Goal: Task Accomplishment & Management: Manage account settings

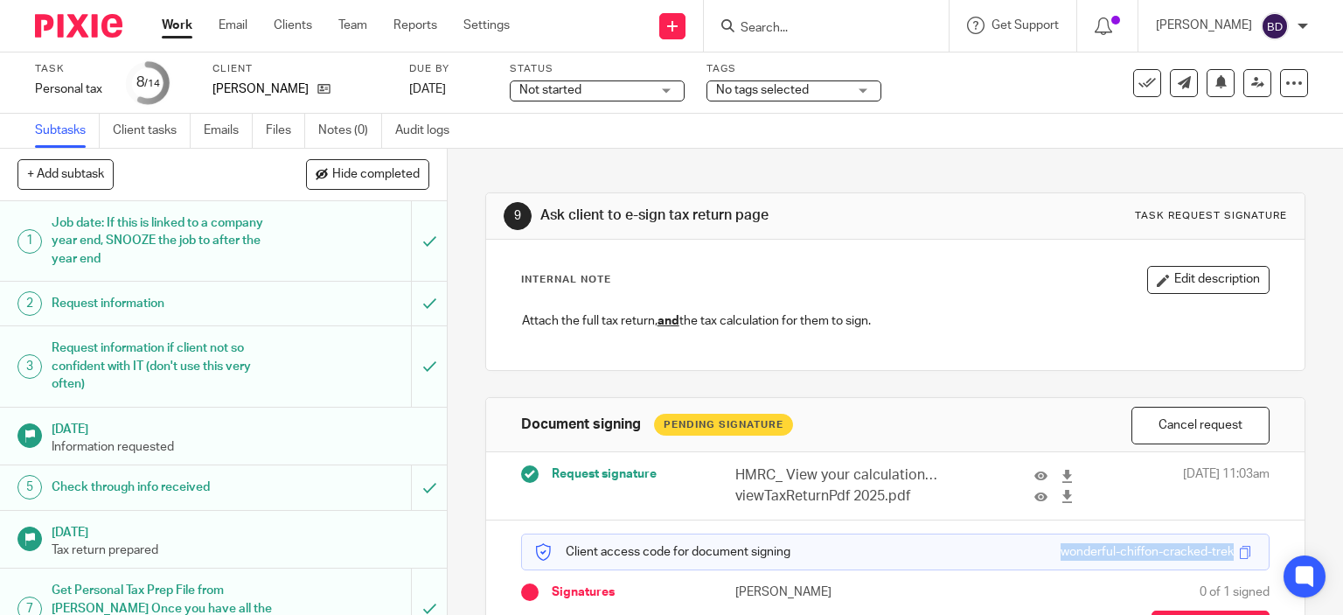
scroll to position [122, 0]
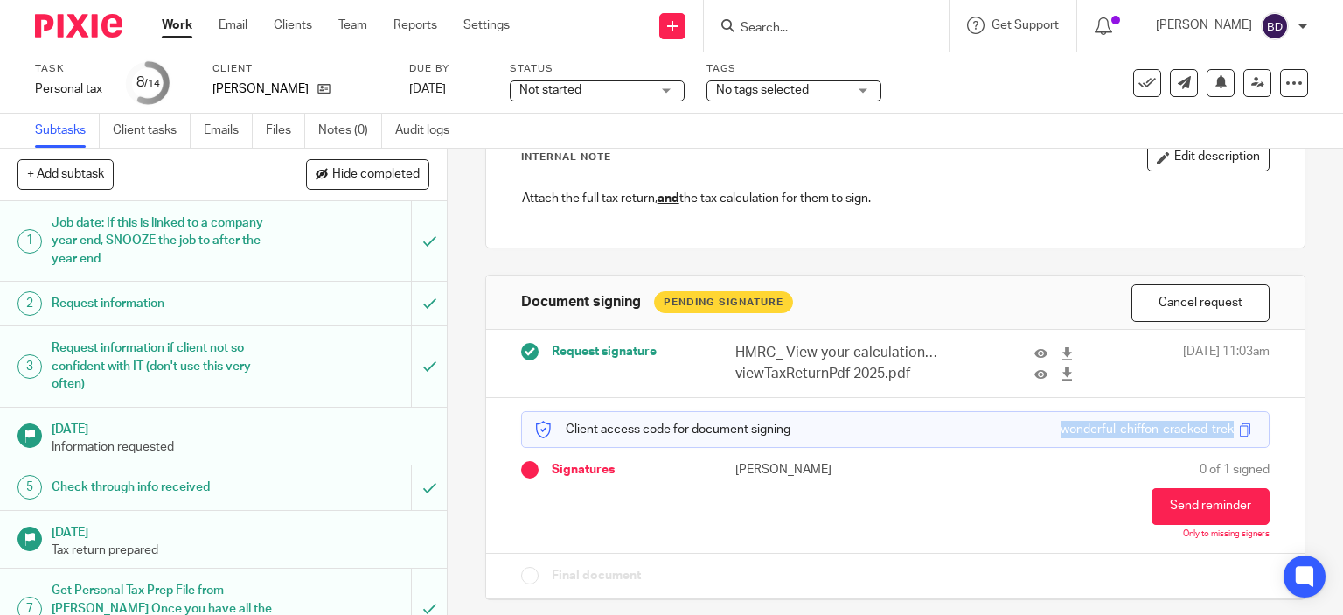
click at [175, 23] on link "Work" at bounding box center [177, 25] width 31 height 17
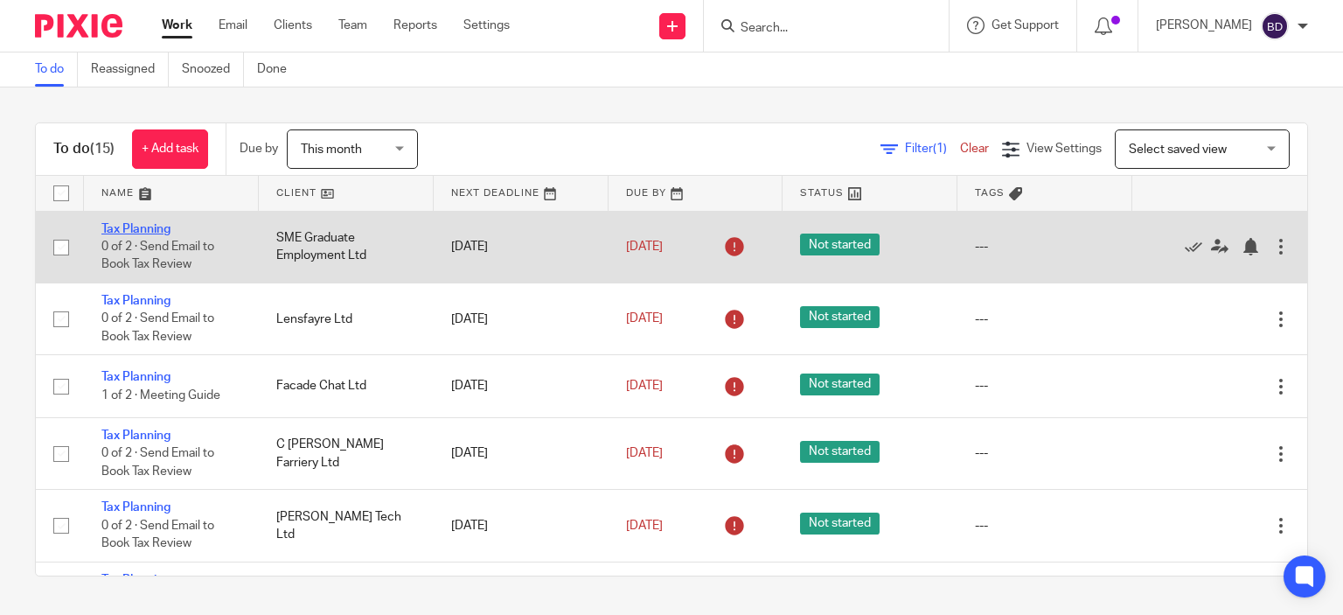
click at [153, 225] on link "Tax Planning" at bounding box center [135, 229] width 69 height 12
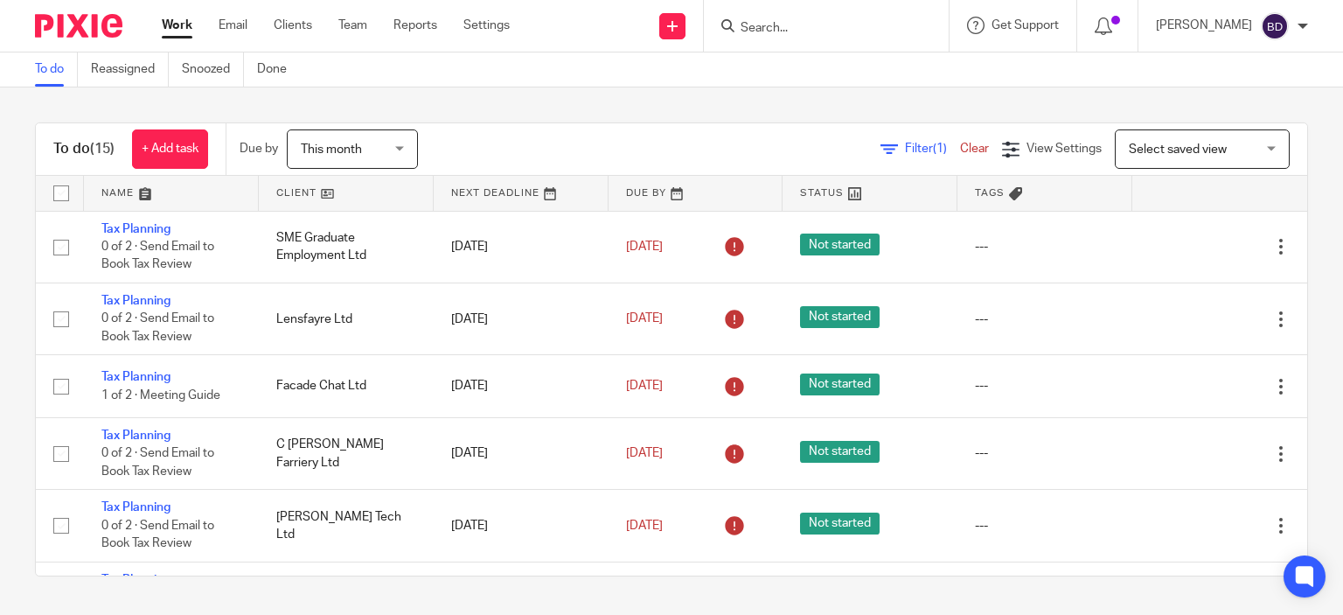
click at [762, 25] on input "Search" at bounding box center [817, 29] width 157 height 16
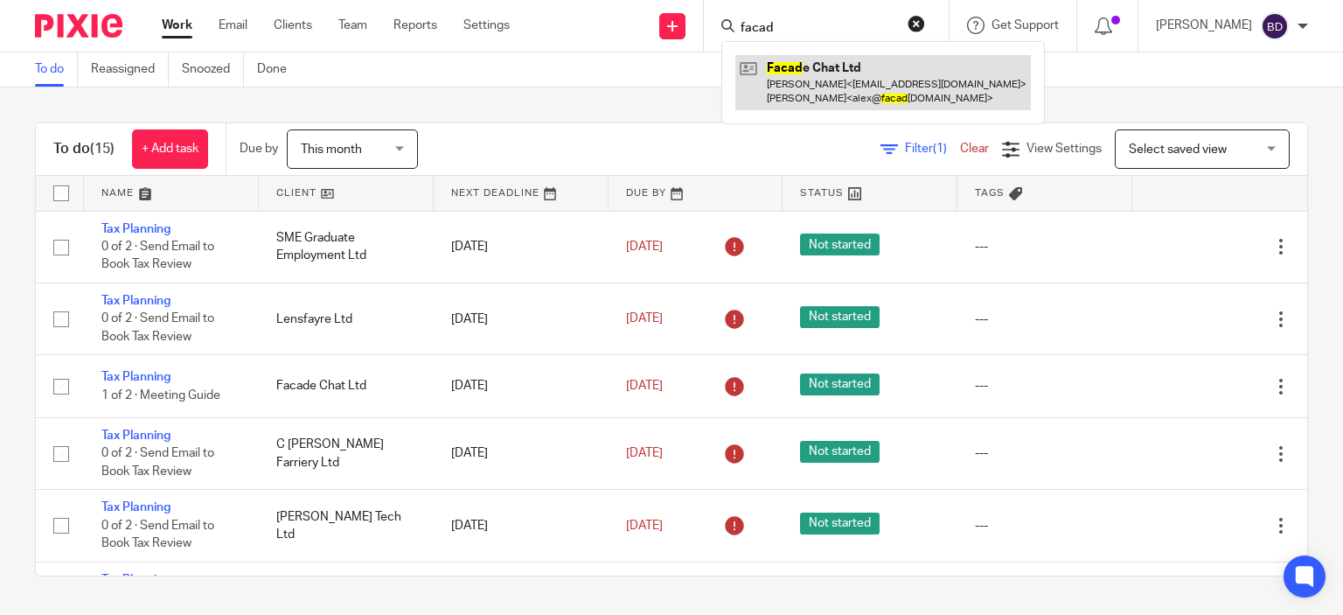
type input "facad"
click at [841, 70] on link at bounding box center [883, 82] width 296 height 54
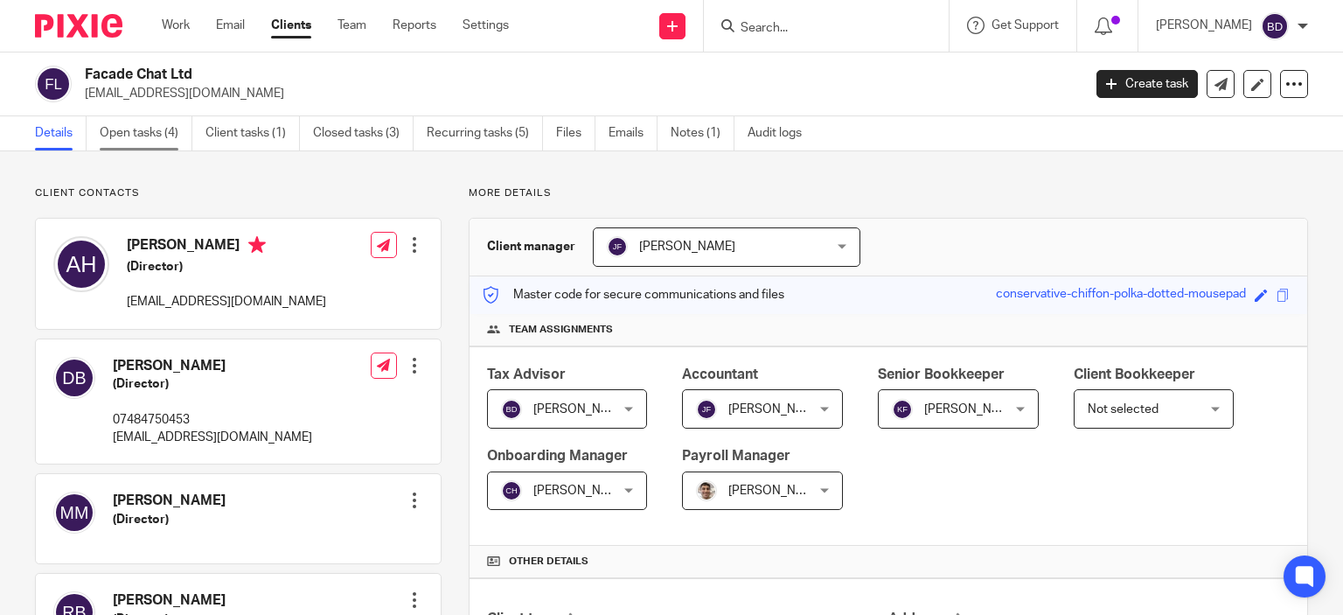
click at [124, 129] on link "Open tasks (4)" at bounding box center [146, 133] width 93 height 34
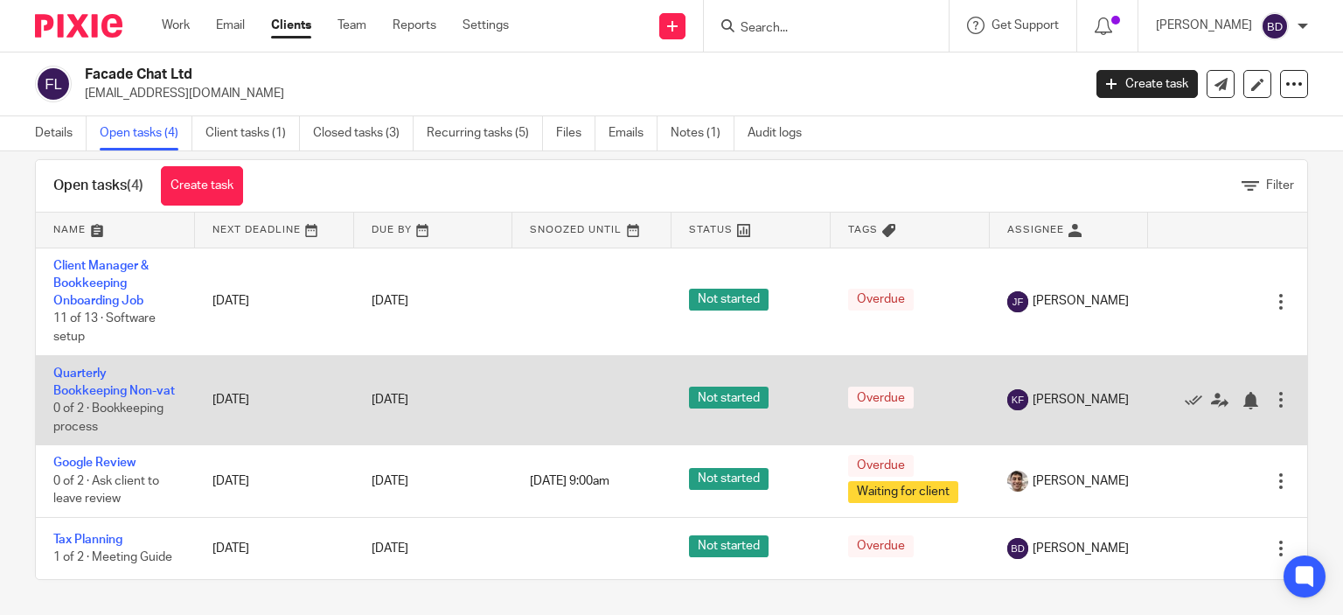
scroll to position [45, 0]
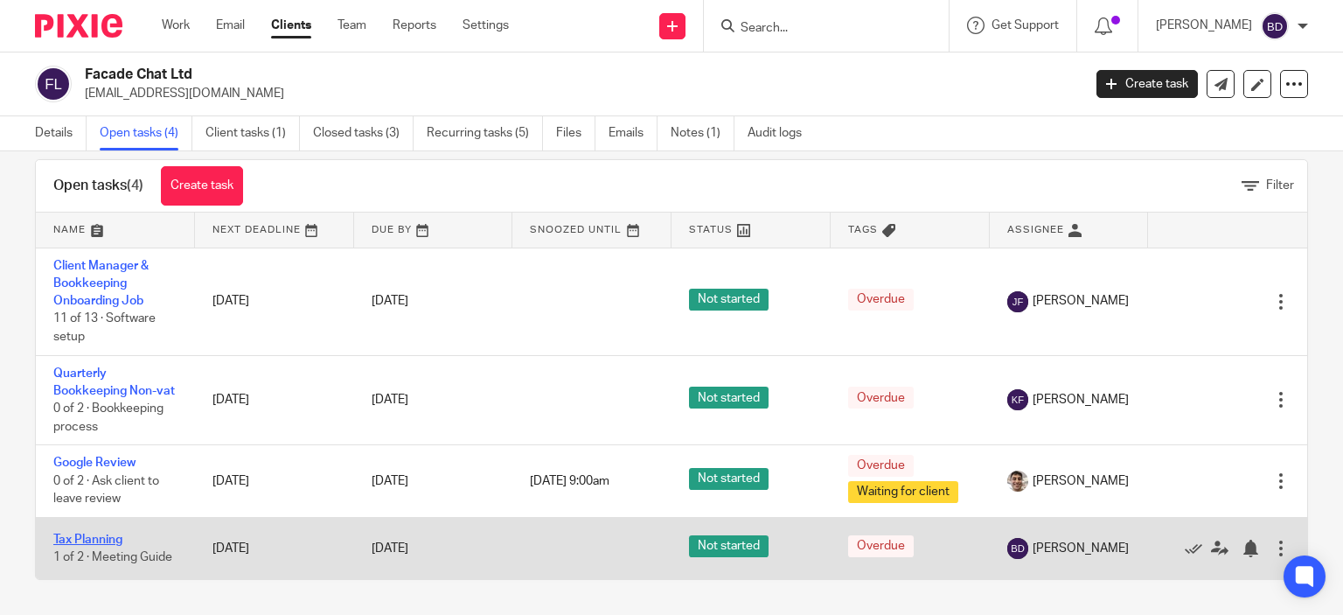
click at [84, 540] on link "Tax Planning" at bounding box center [87, 539] width 69 height 12
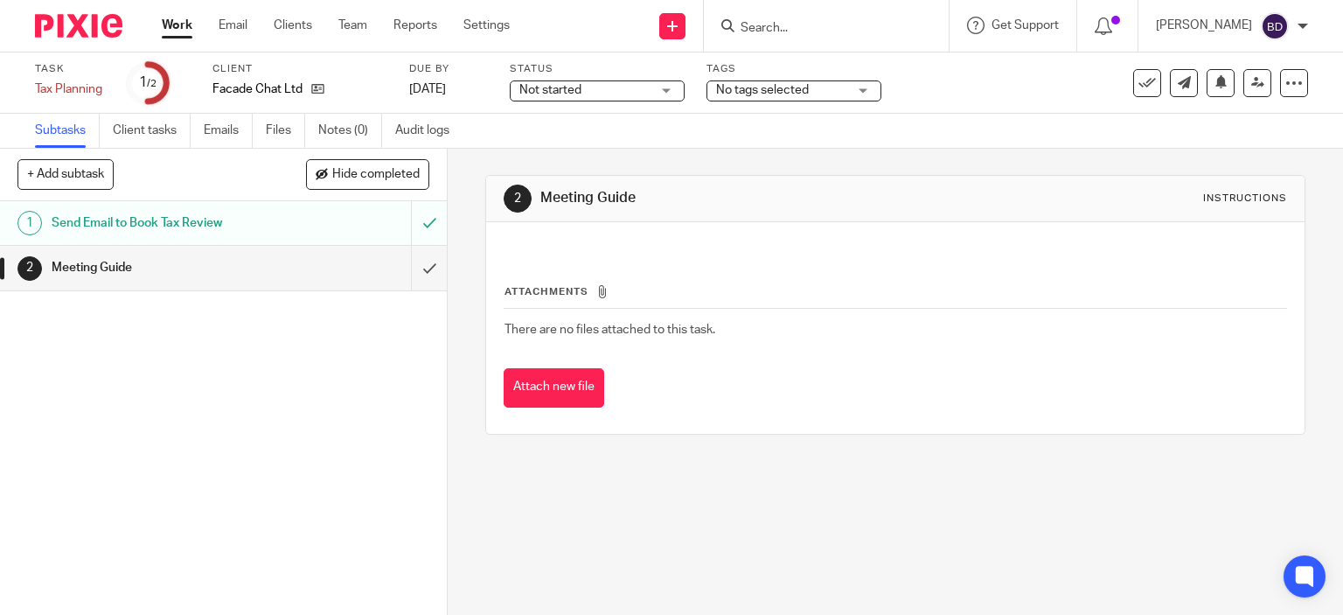
click at [176, 24] on link "Work" at bounding box center [177, 25] width 31 height 17
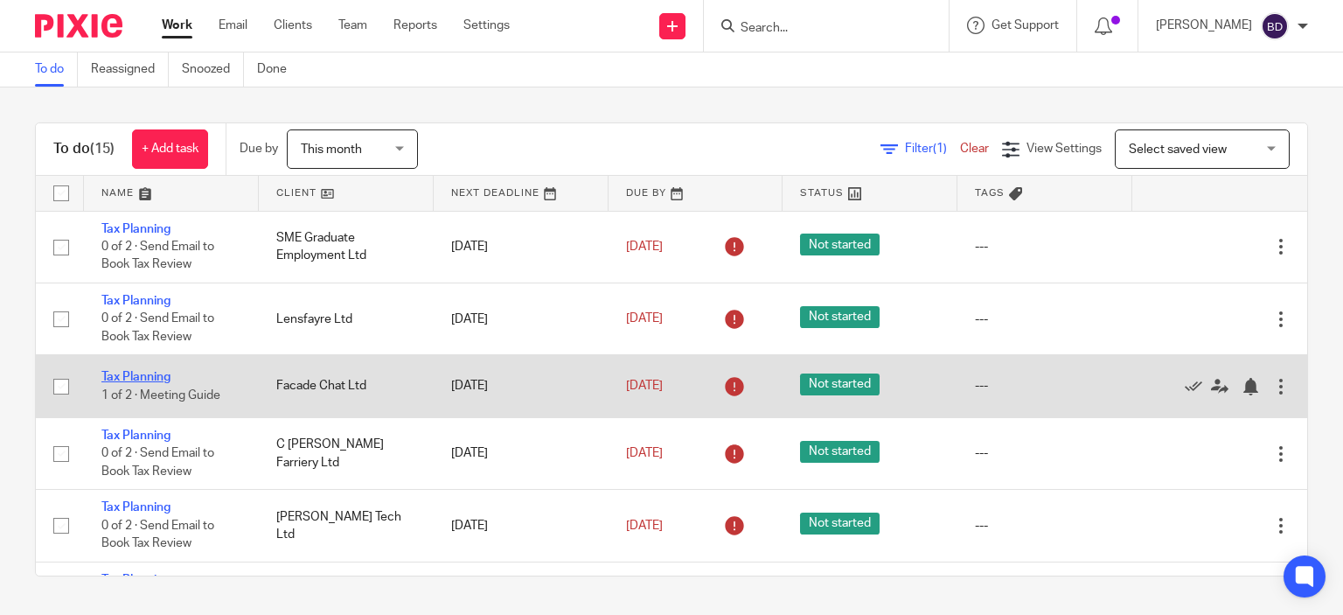
click at [162, 376] on link "Tax Planning" at bounding box center [135, 377] width 69 height 12
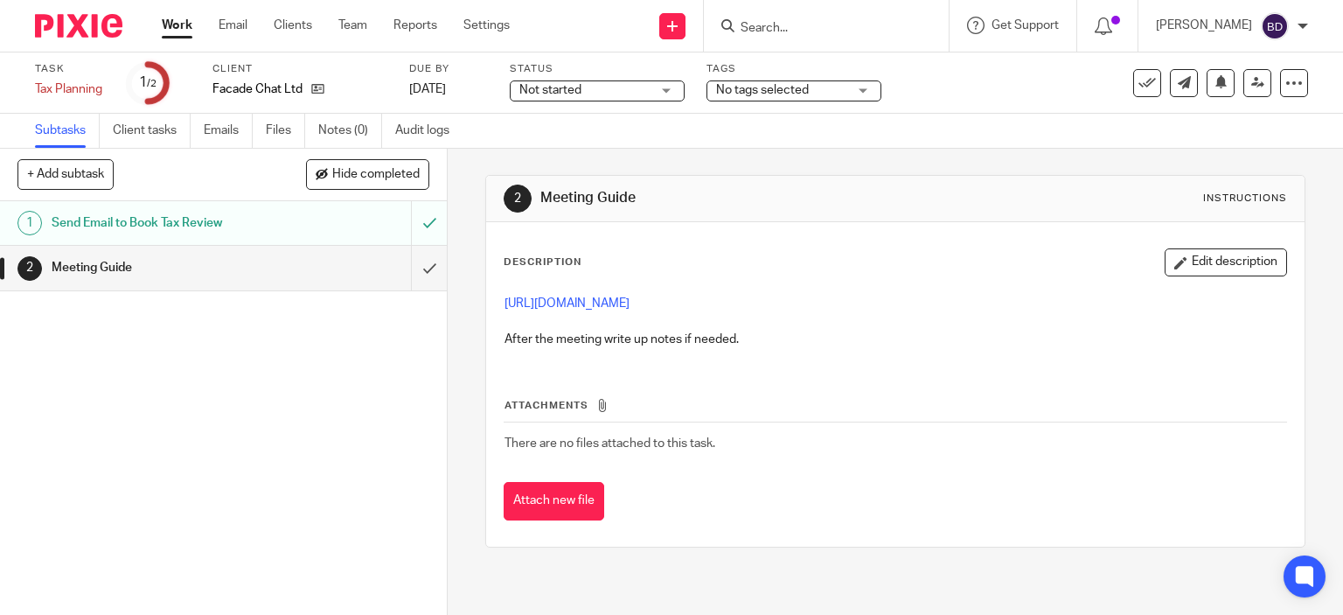
click at [182, 28] on link "Work" at bounding box center [177, 25] width 31 height 17
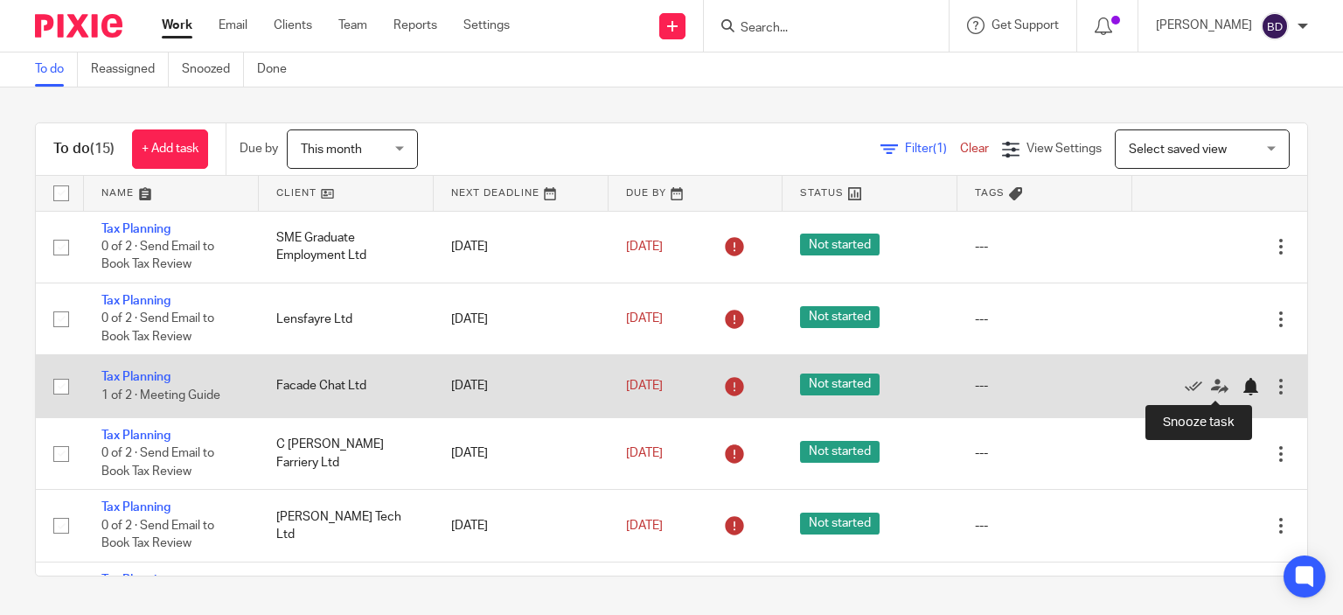
click at [1242, 384] on div at bounding box center [1250, 386] width 17 height 17
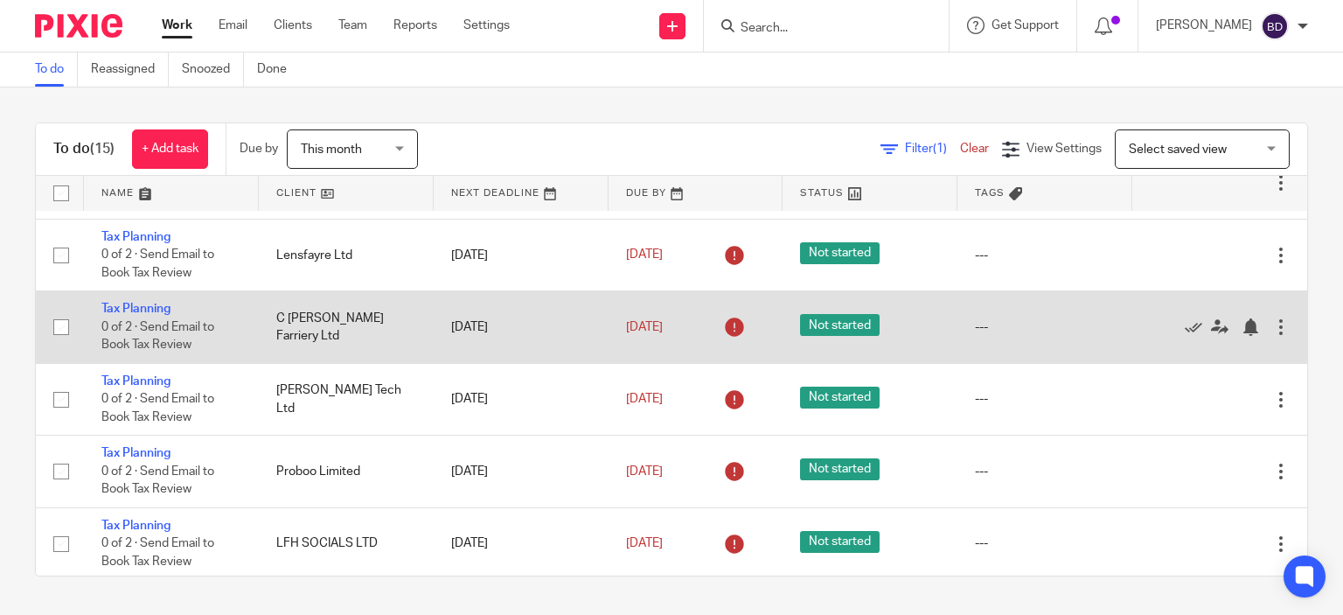
scroll to position [34, 0]
